Goal: Task Accomplishment & Management: Manage account settings

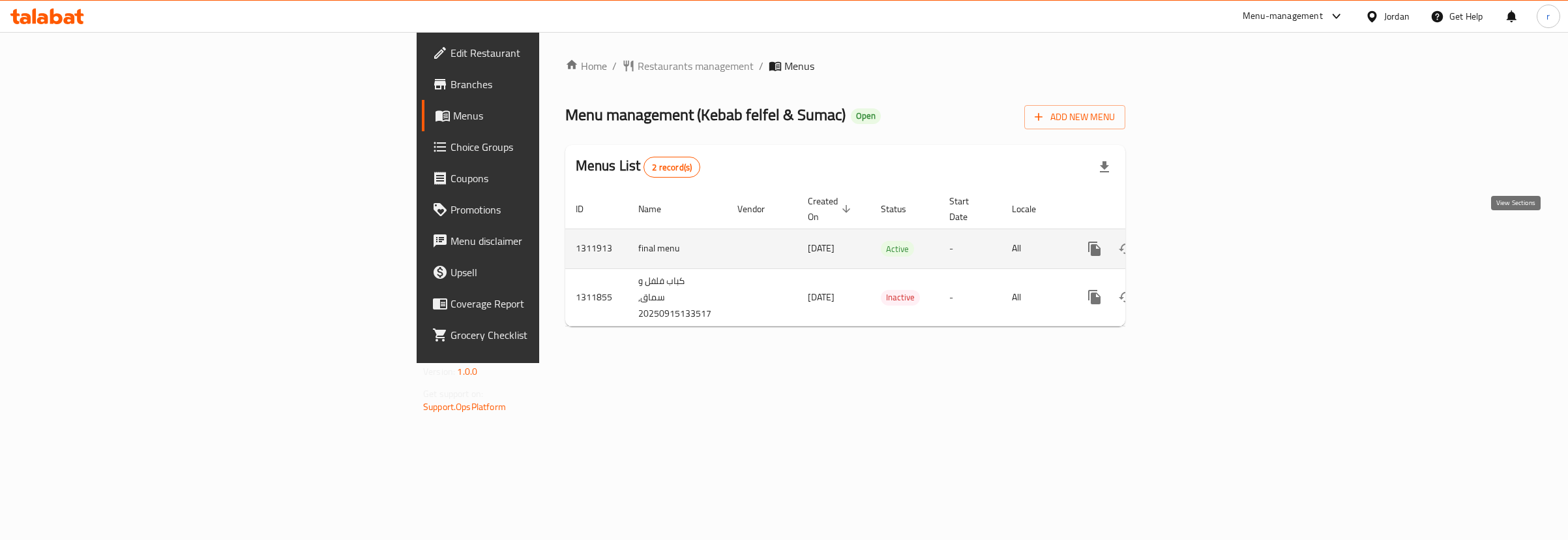
click at [1197, 241] on icon "enhanced table" at bounding box center [1189, 249] width 16 height 16
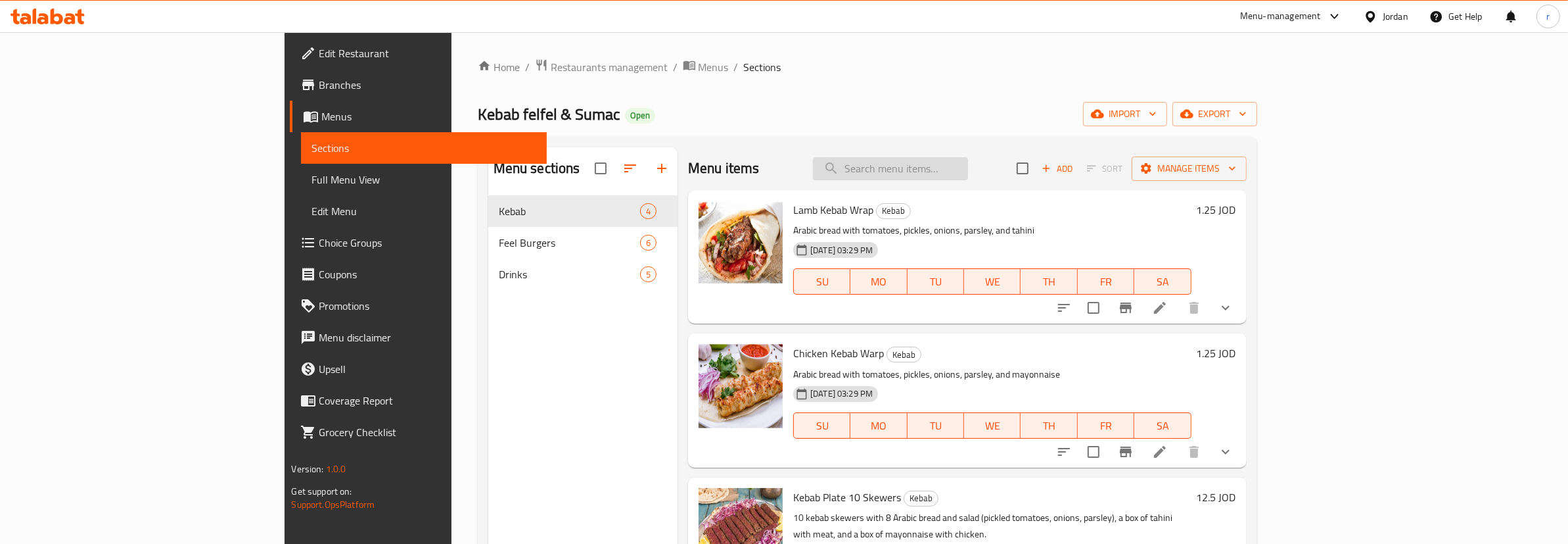
click at [968, 172] on input "search" at bounding box center [890, 169] width 155 height 23
paste input "Cheese burger"
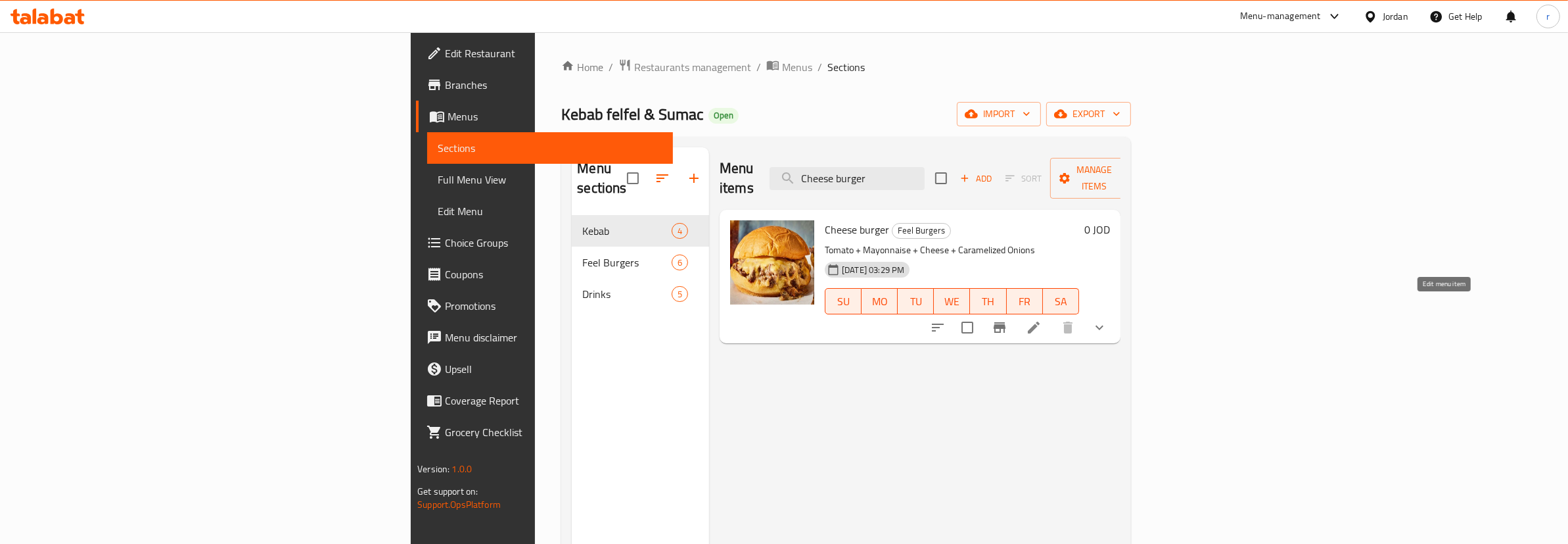
type input "Cheese burger"
click at [1041, 320] on icon at bounding box center [1033, 328] width 16 height 16
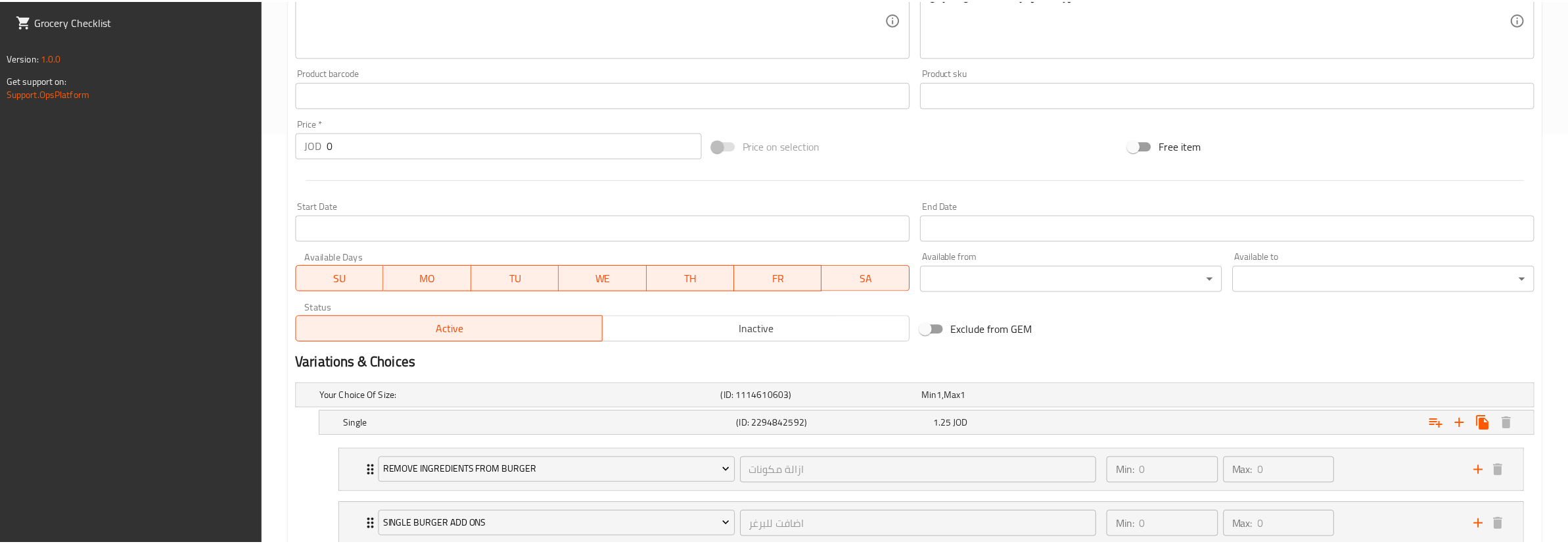
scroll to position [505, 0]
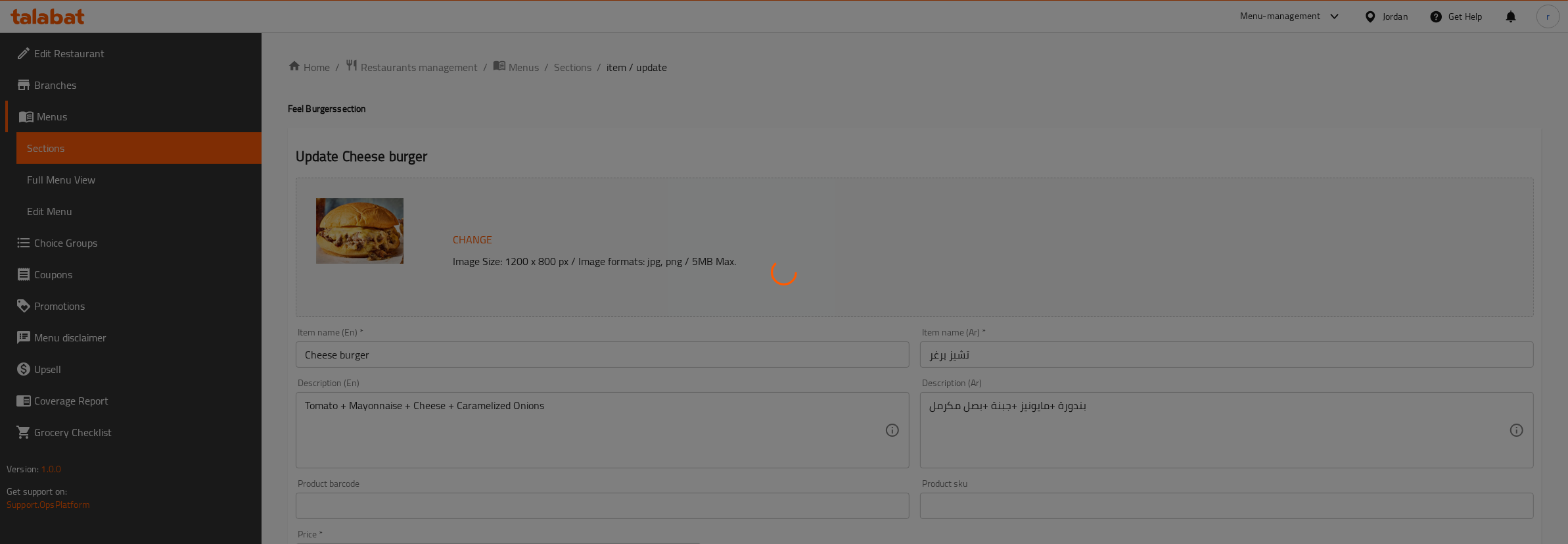
type input "ازالة مكونات"
type input "0"
type input "اضافت للبرغر"
type input "0"
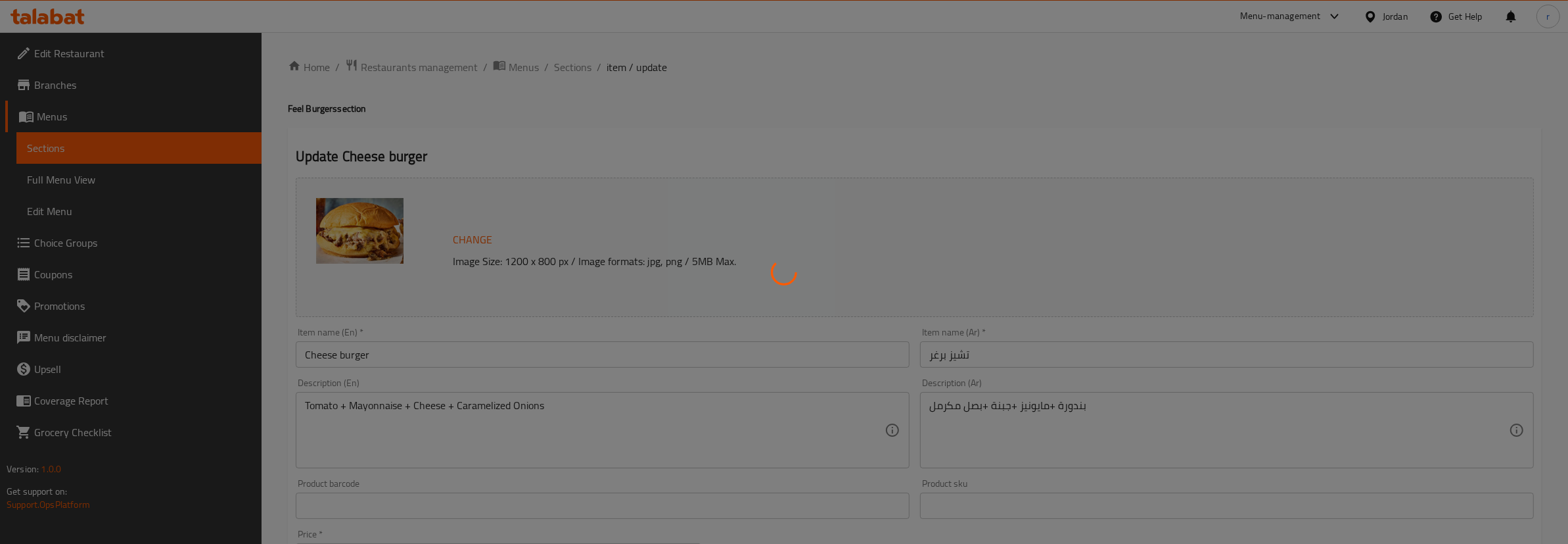
type input "0"
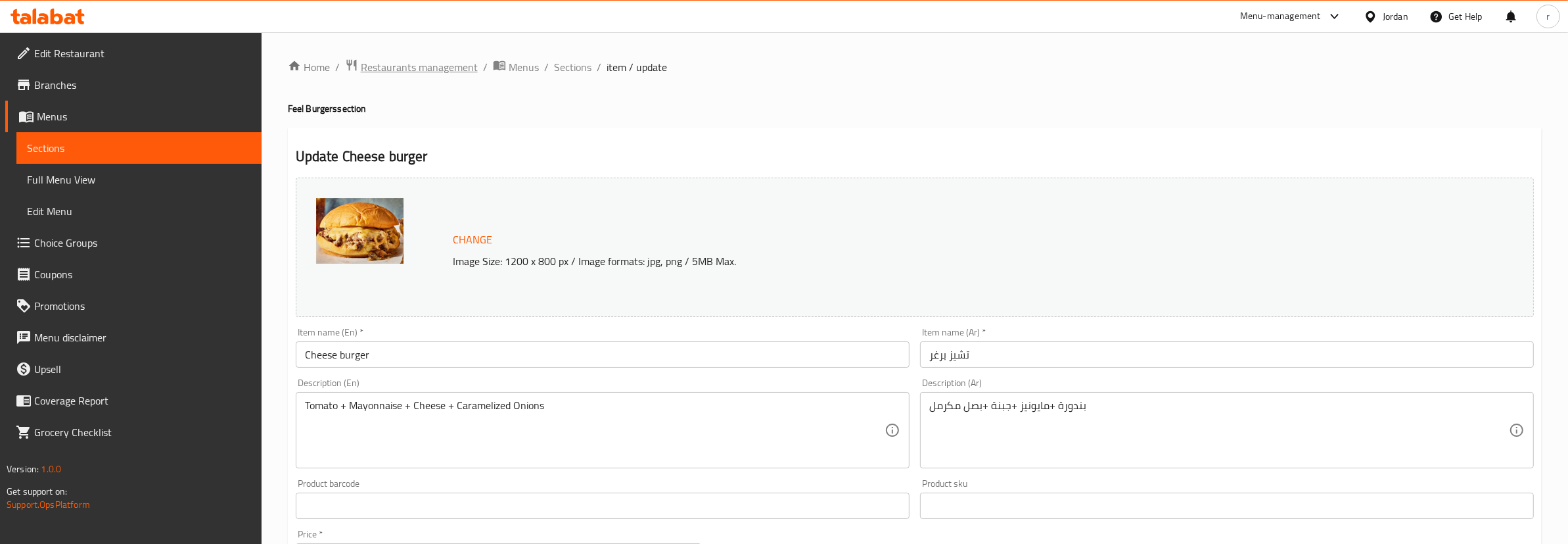
click at [431, 67] on span "Restaurants management" at bounding box center [419, 67] width 117 height 16
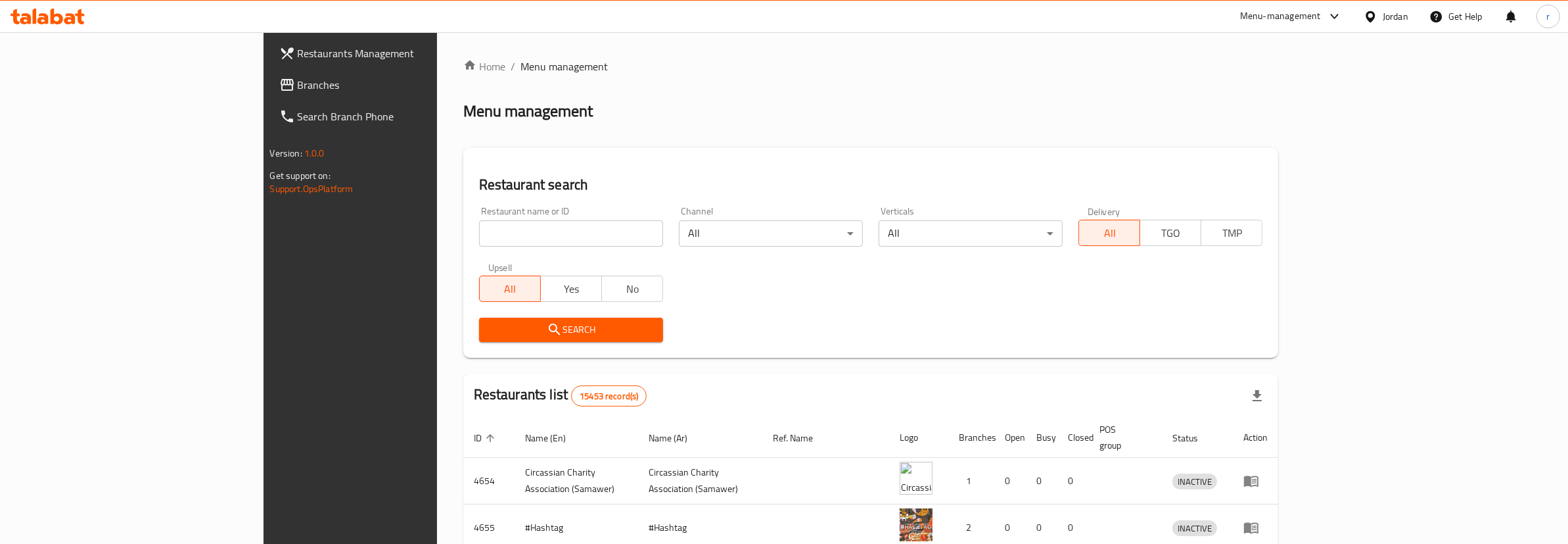
click at [269, 66] on link "Restaurants Management" at bounding box center [397, 53] width 257 height 31
